Goal: Information Seeking & Learning: Learn about a topic

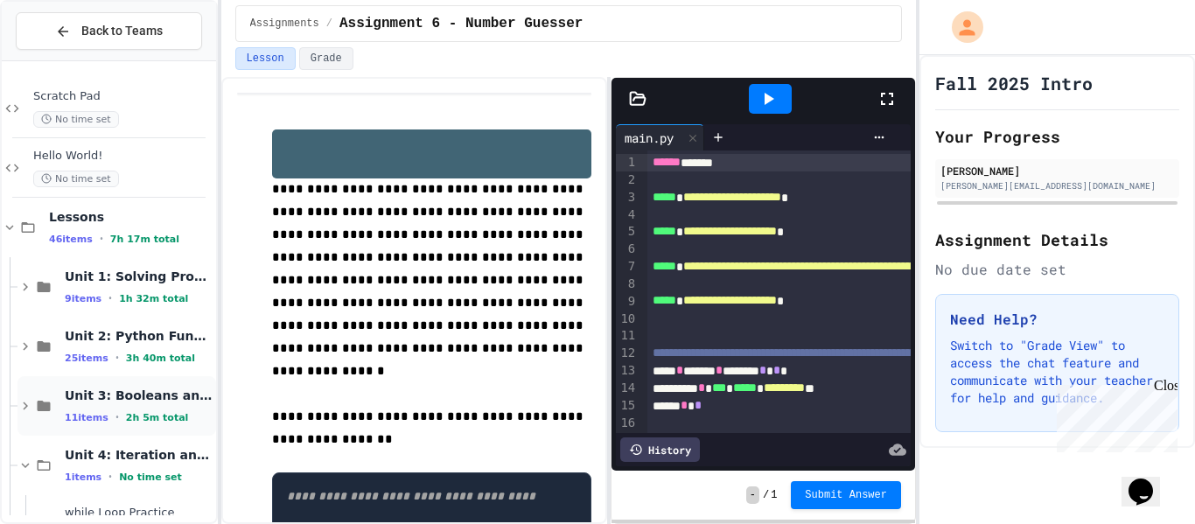
scroll to position [883, 0]
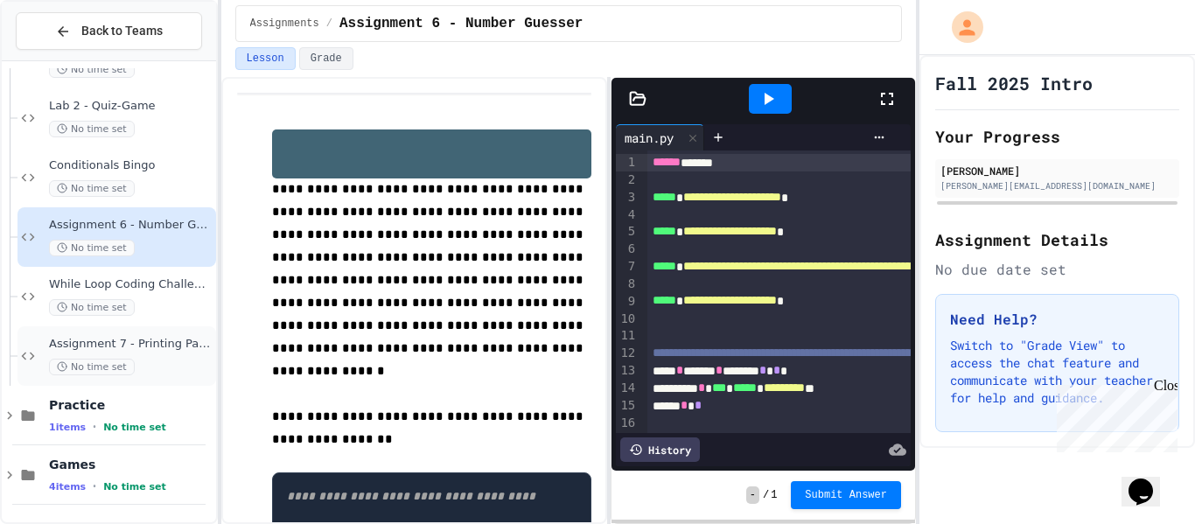
click at [146, 360] on div "No time set" at bounding box center [131, 367] width 164 height 17
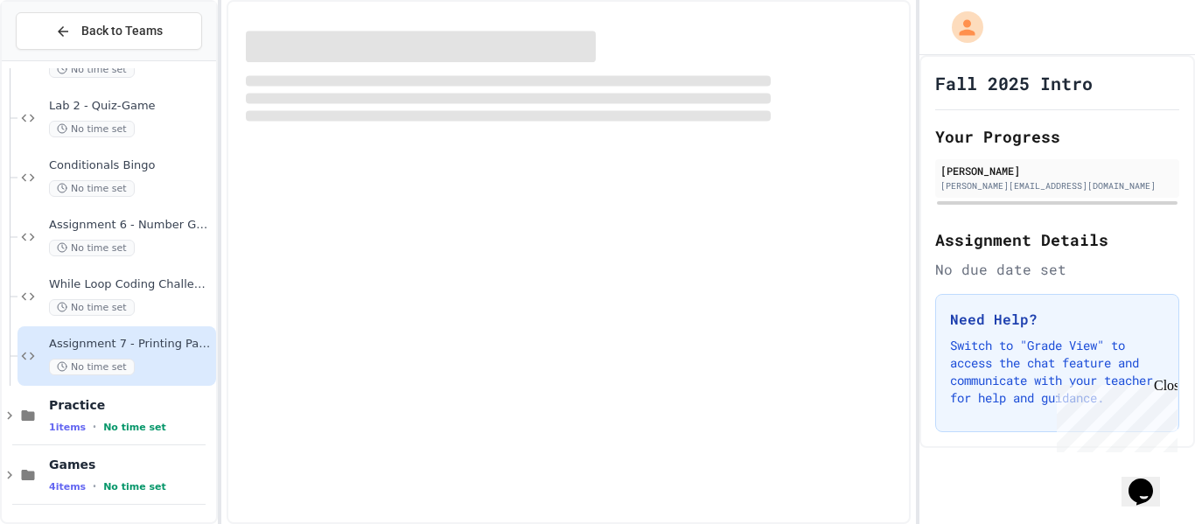
scroll to position [862, 0]
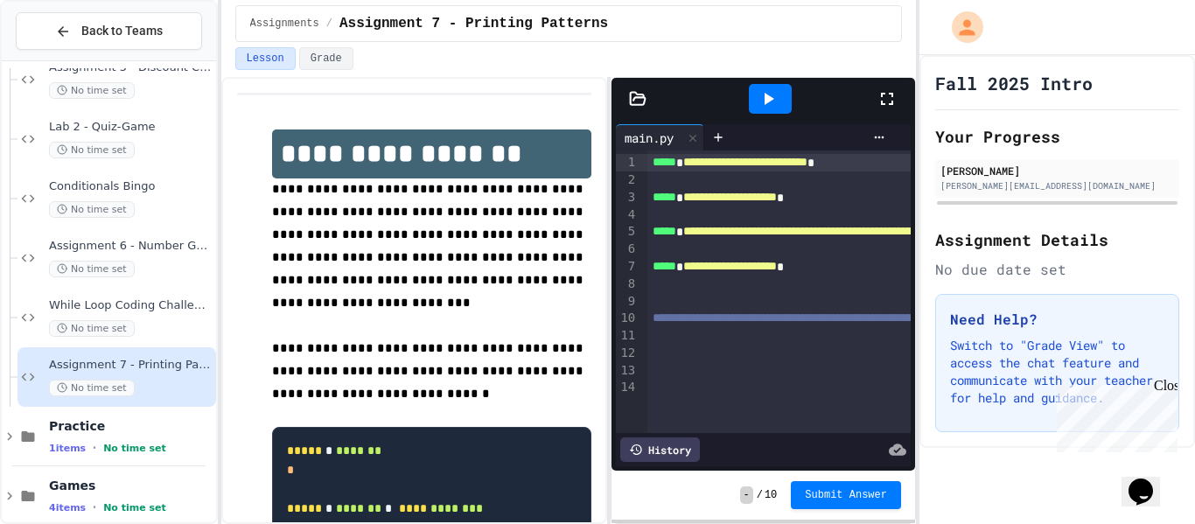
click at [1163, 385] on div "Close" at bounding box center [1165, 389] width 22 height 22
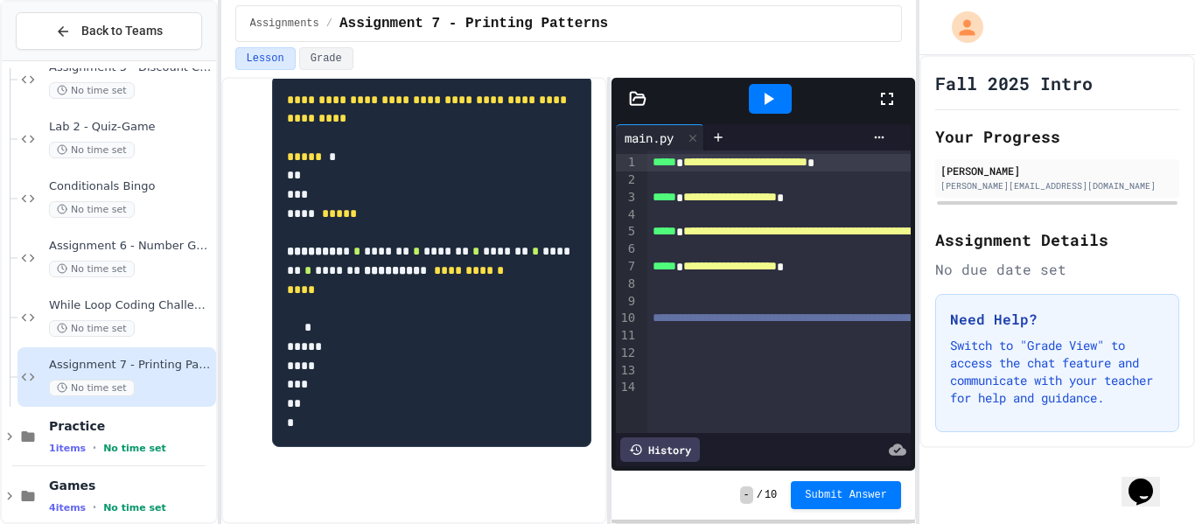
scroll to position [0, 0]
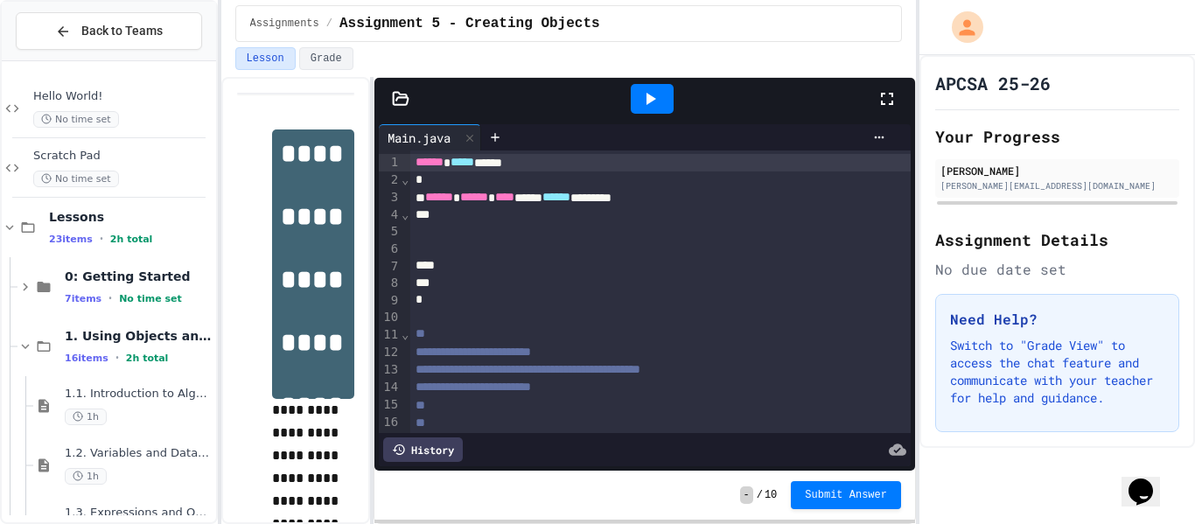
click at [354, 213] on div "**********" at bounding box center [568, 300] width 695 height 447
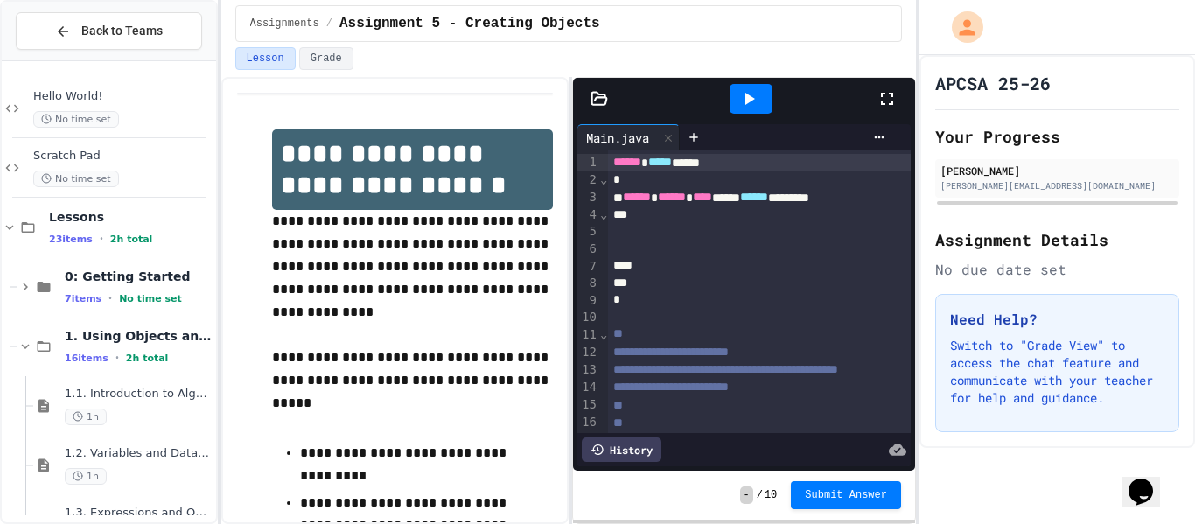
click at [575, 275] on div "**********" at bounding box center [568, 300] width 695 height 447
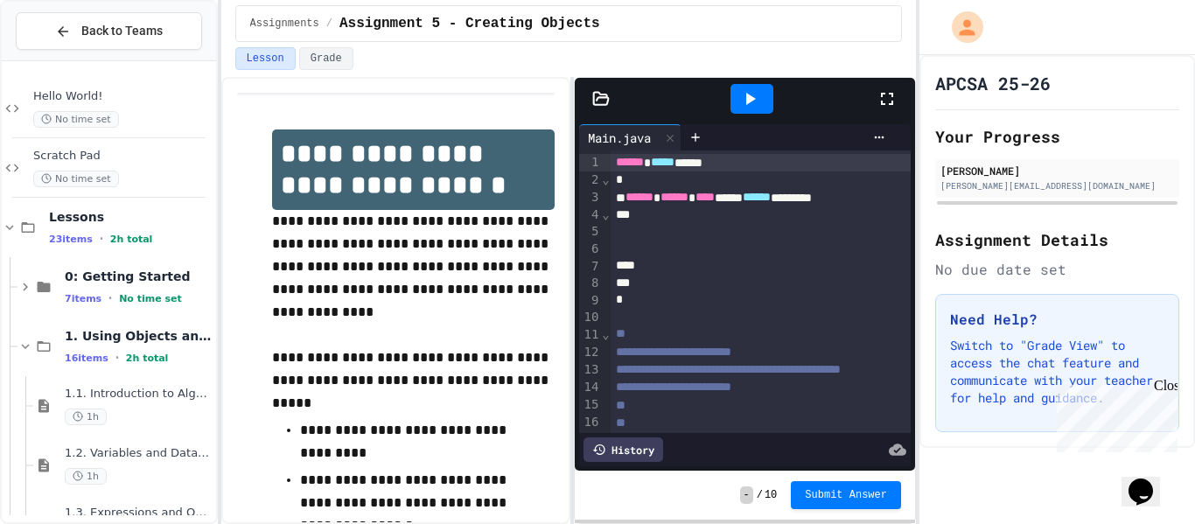
click at [1167, 386] on div "Close" at bounding box center [1165, 389] width 22 height 22
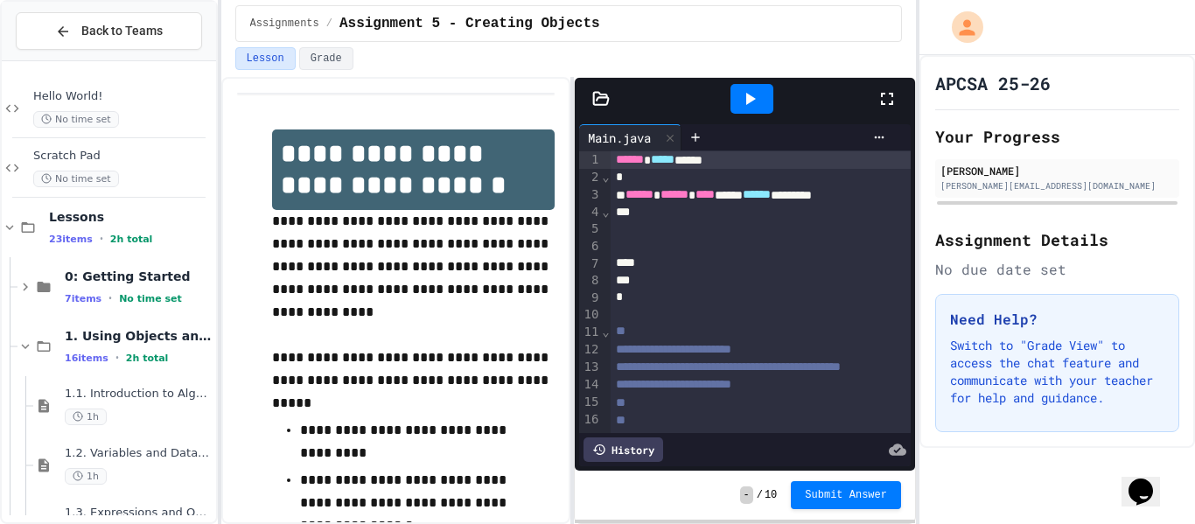
click at [665, 241] on div at bounding box center [793, 246] width 364 height 17
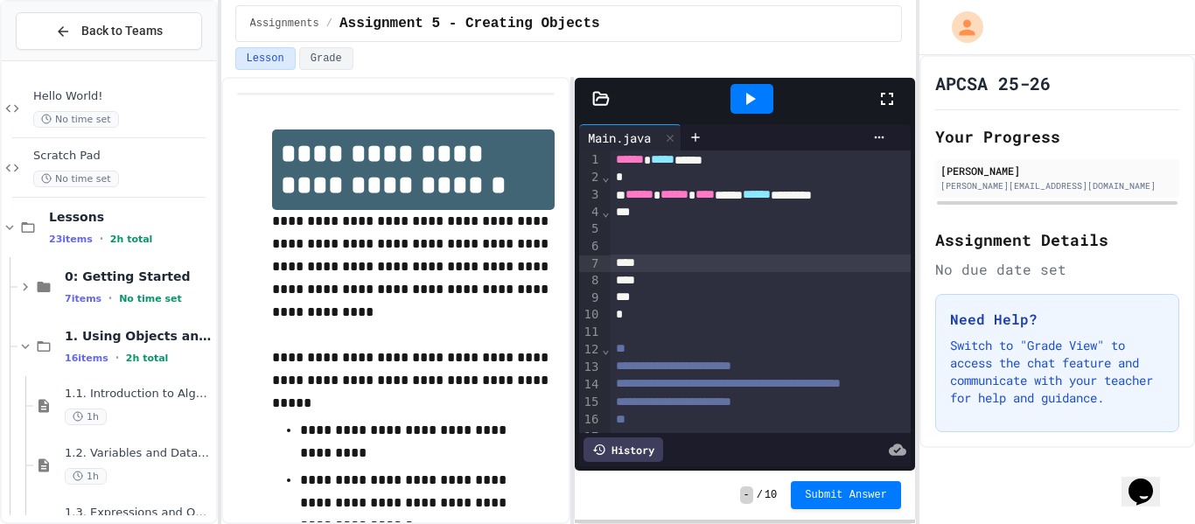
click at [646, 235] on div at bounding box center [793, 228] width 364 height 17
click at [665, 234] on div at bounding box center [793, 228] width 364 height 17
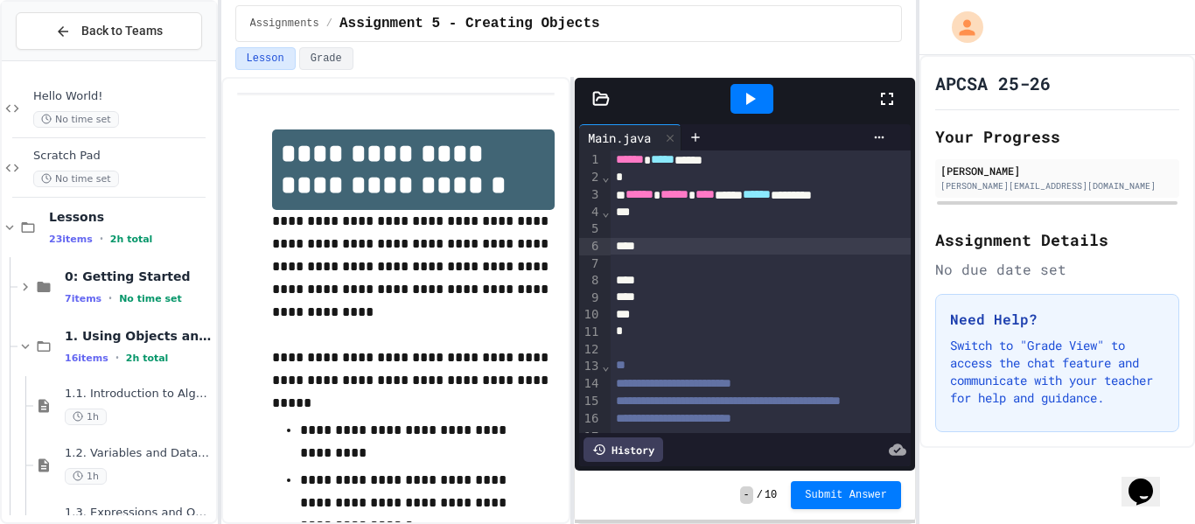
click at [602, 100] on icon at bounding box center [600, 98] width 17 height 17
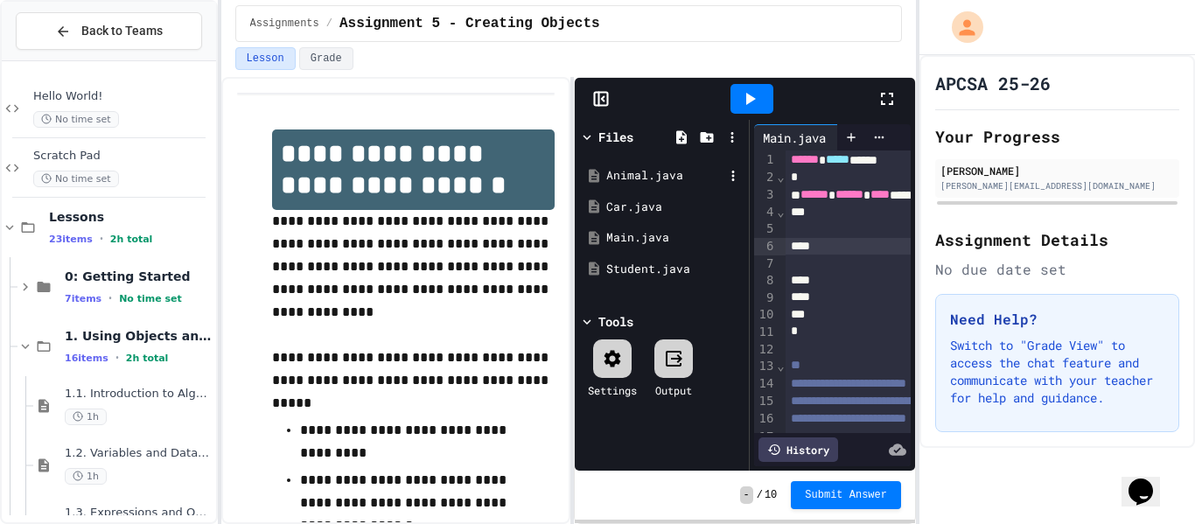
click at [644, 171] on div "Animal.java" at bounding box center [664, 175] width 117 height 17
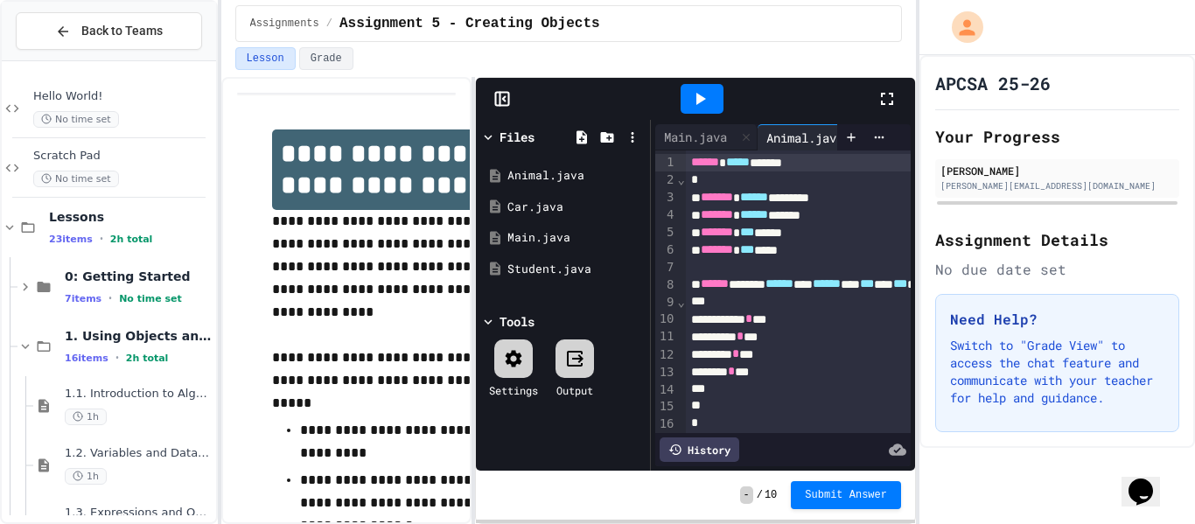
click at [326, 222] on div "**********" at bounding box center [568, 300] width 695 height 447
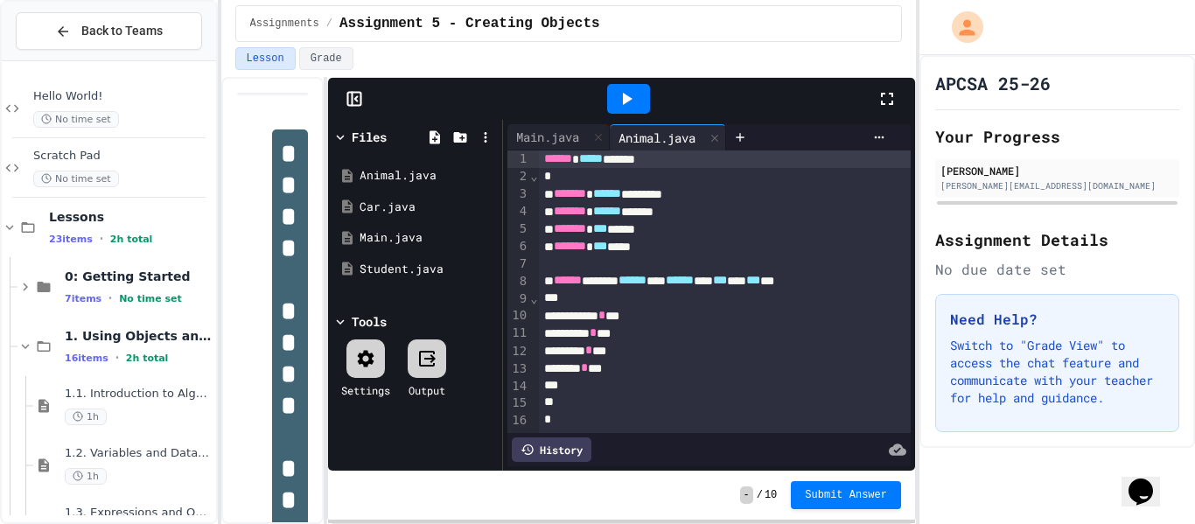
scroll to position [0, 0]
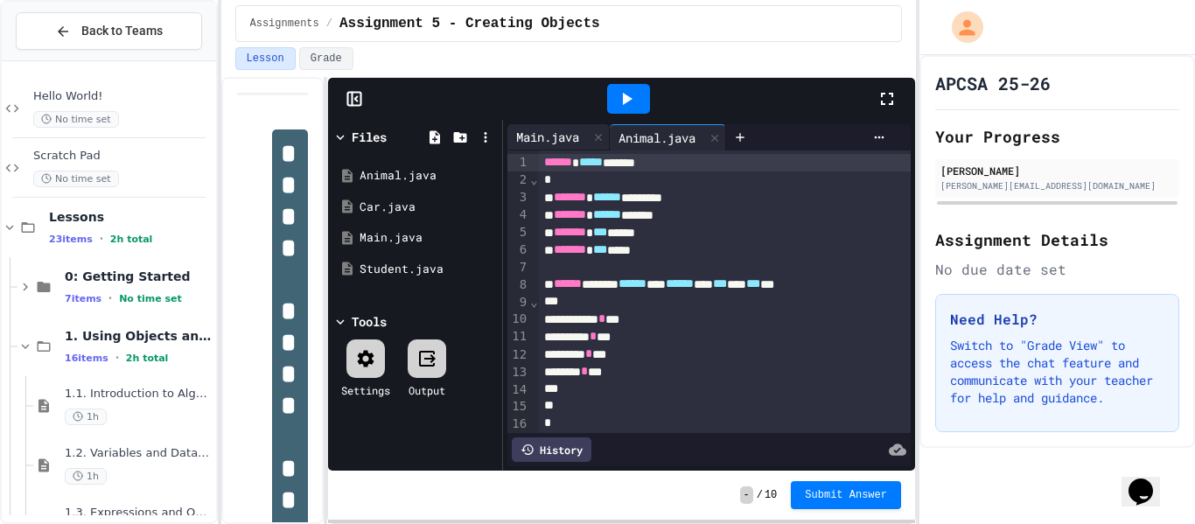
click at [552, 128] on div "Main.java" at bounding box center [547, 137] width 80 height 18
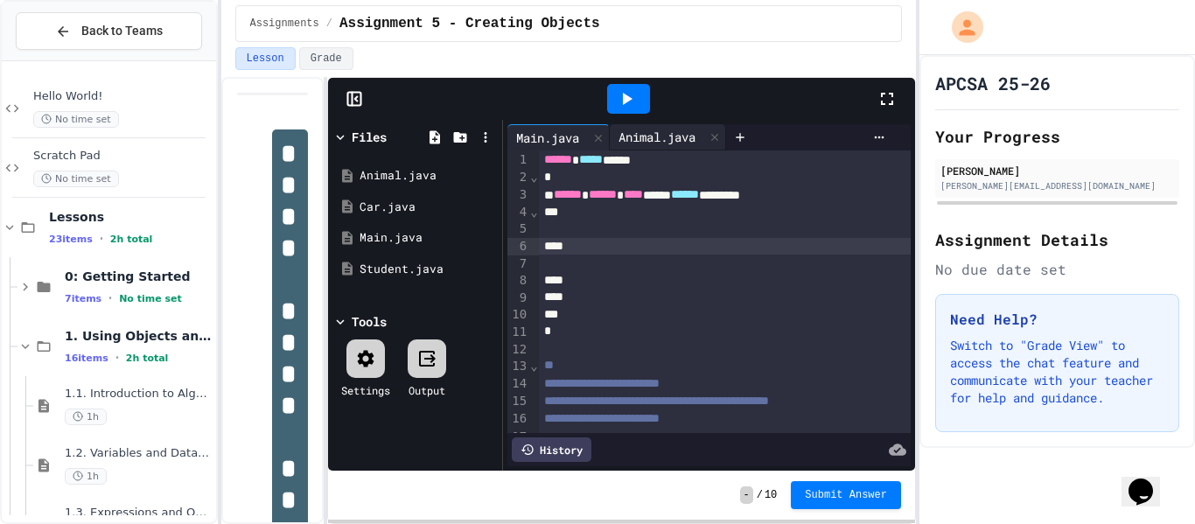
click at [667, 137] on div "Animal.java" at bounding box center [657, 137] width 94 height 18
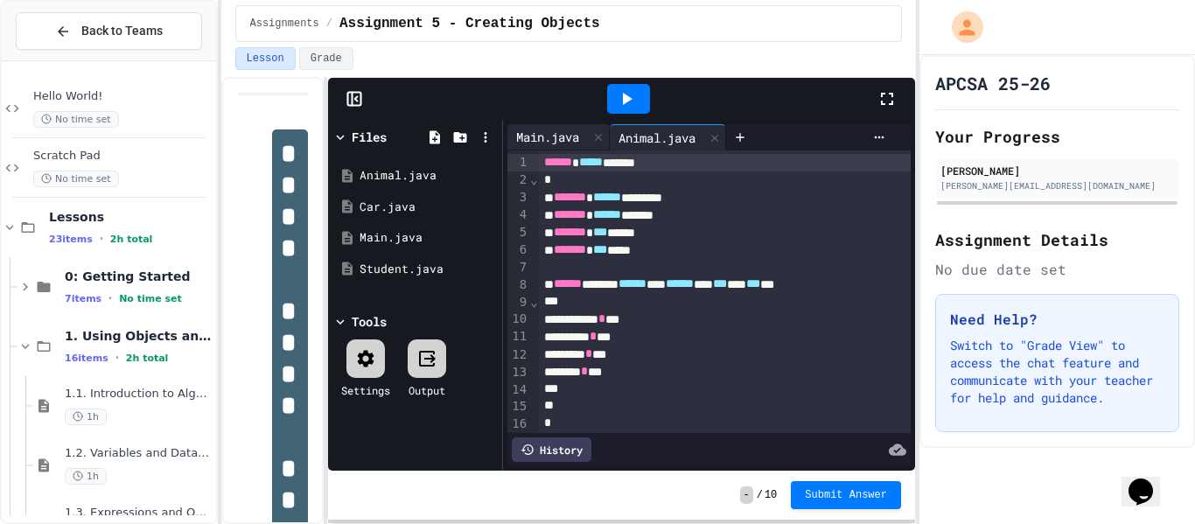
click at [555, 149] on div "Main.java" at bounding box center [558, 137] width 102 height 26
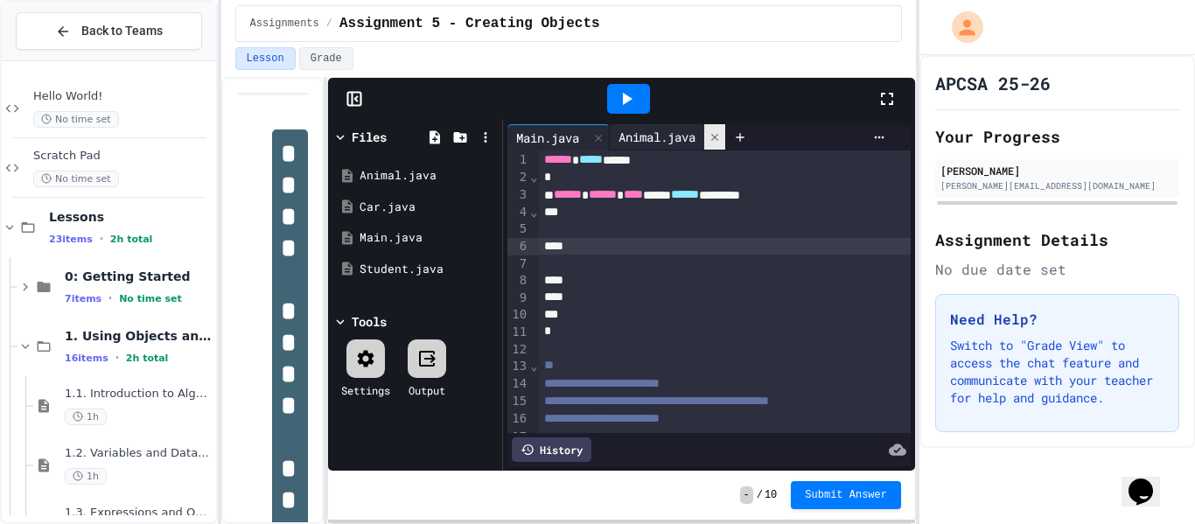
click at [721, 142] on icon at bounding box center [715, 137] width 12 height 12
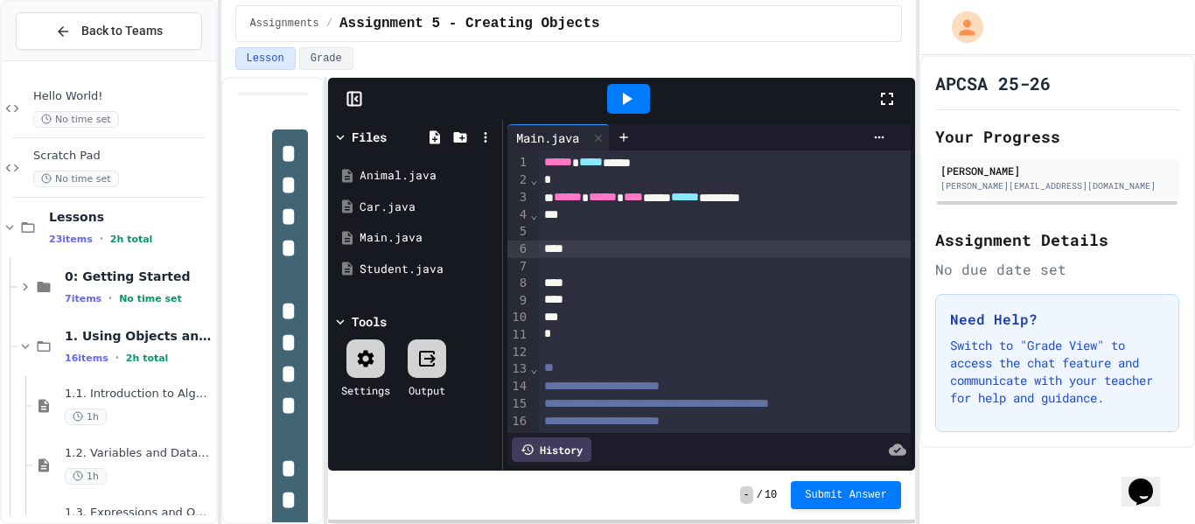
click at [564, 252] on div at bounding box center [725, 249] width 373 height 17
click at [428, 176] on div "Animal.java" at bounding box center [418, 175] width 117 height 17
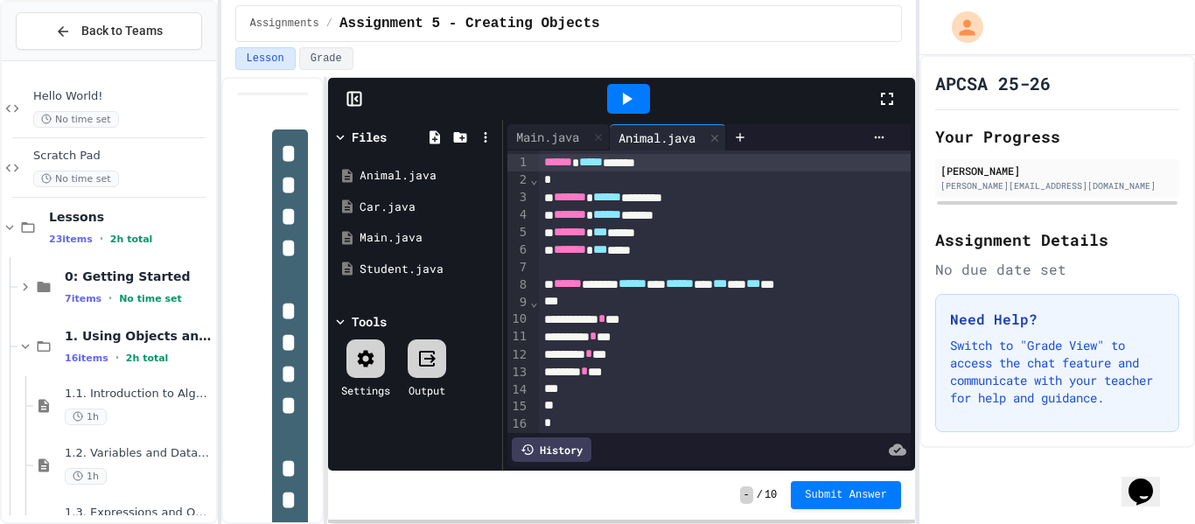
scroll to position [3, 0]
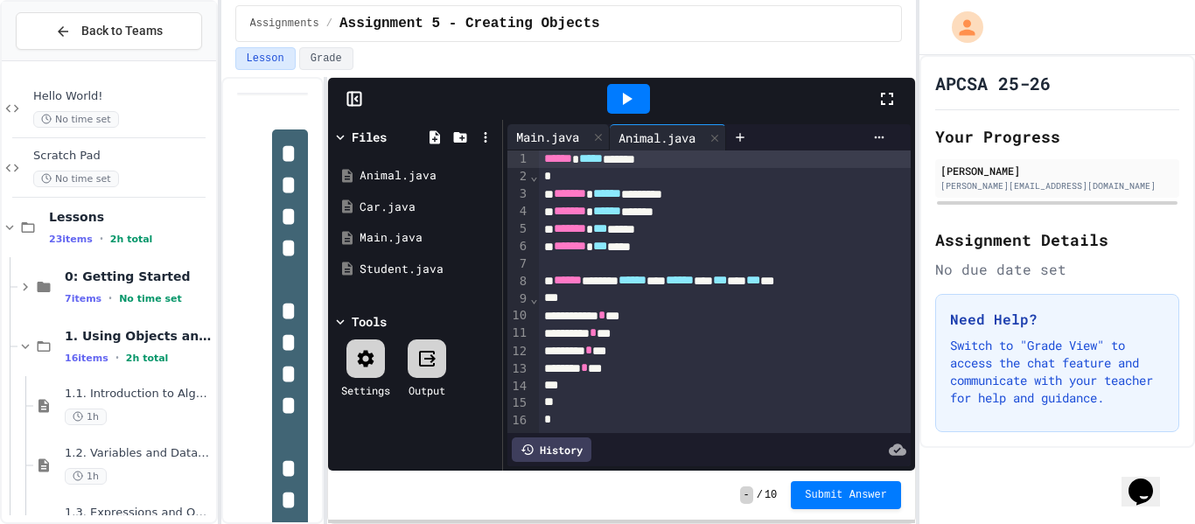
click at [524, 139] on div "Main.java" at bounding box center [547, 137] width 80 height 18
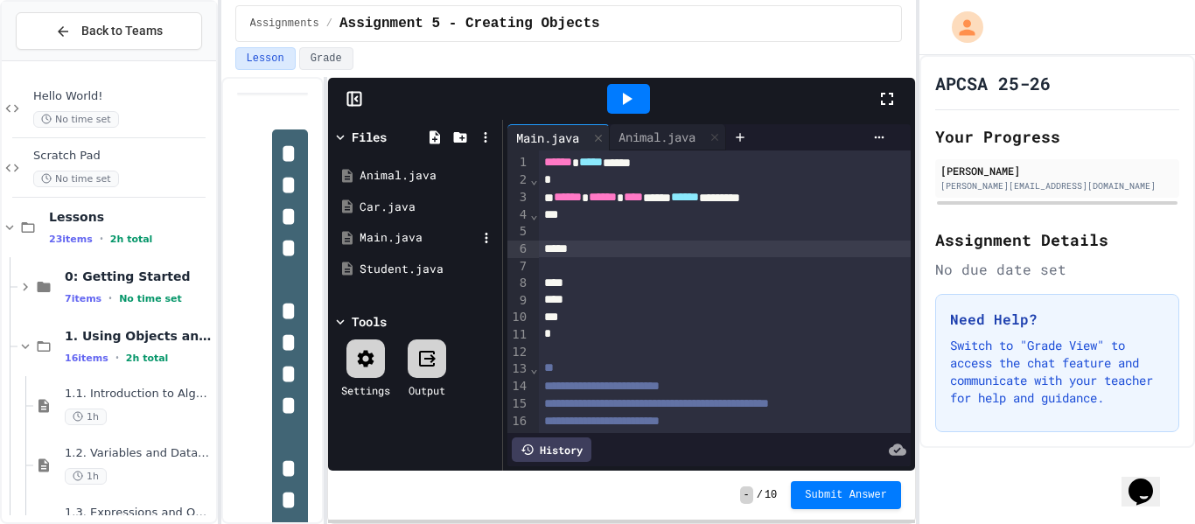
click at [417, 244] on div "Main.java" at bounding box center [418, 237] width 117 height 17
click at [404, 267] on div "Student.java" at bounding box center [418, 269] width 117 height 17
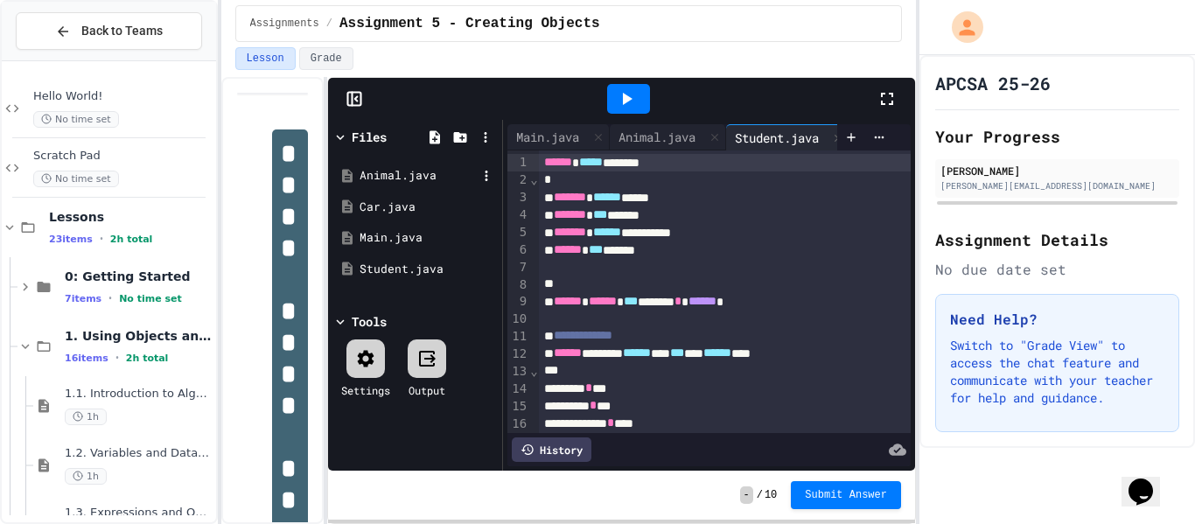
click at [394, 181] on div "Animal.java" at bounding box center [418, 175] width 117 height 17
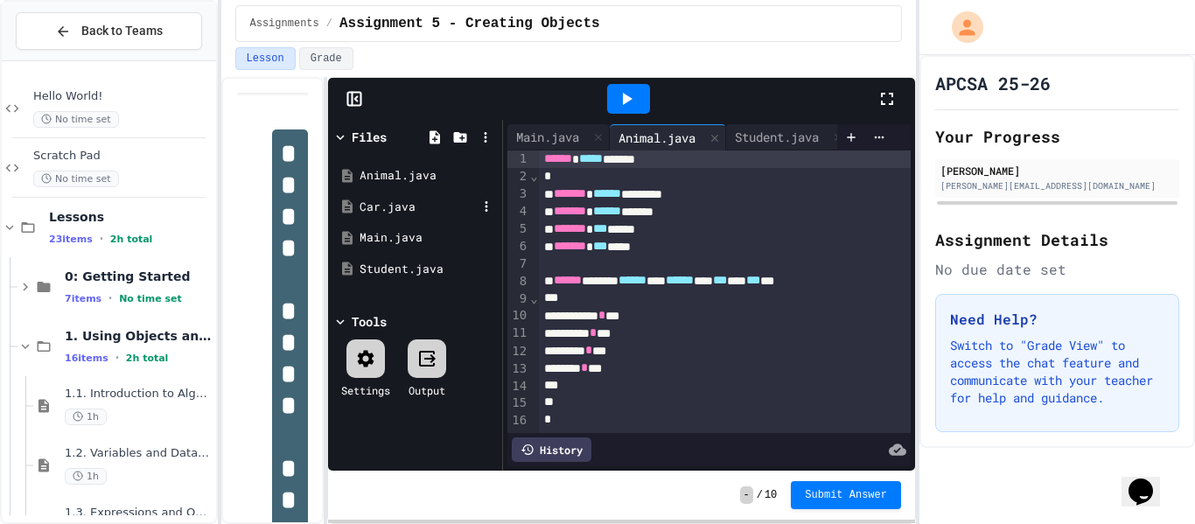
click at [387, 200] on div "Car.java" at bounding box center [418, 207] width 117 height 17
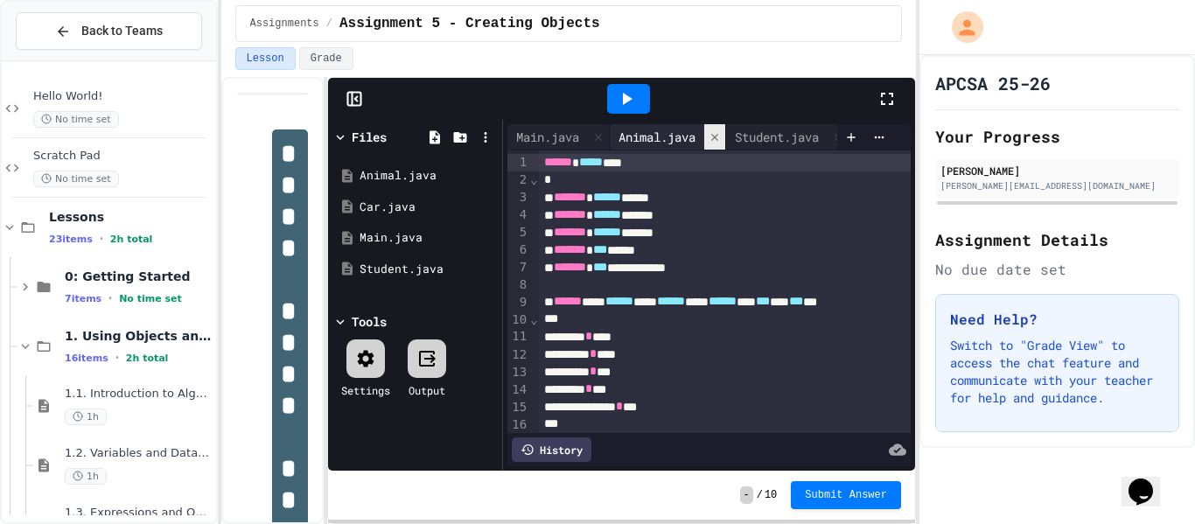
click at [718, 137] on icon at bounding box center [714, 136] width 7 height 7
click at [720, 137] on div at bounding box center [721, 136] width 21 height 25
click at [700, 142] on icon at bounding box center [694, 138] width 12 height 12
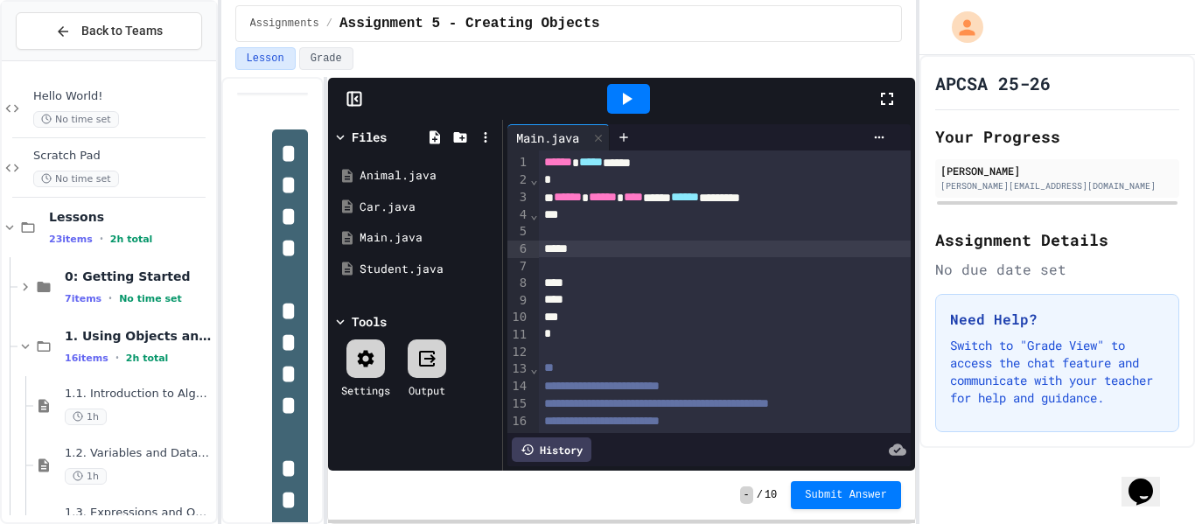
click at [592, 249] on div at bounding box center [725, 249] width 373 height 17
